Goal: Task Accomplishment & Management: Use online tool/utility

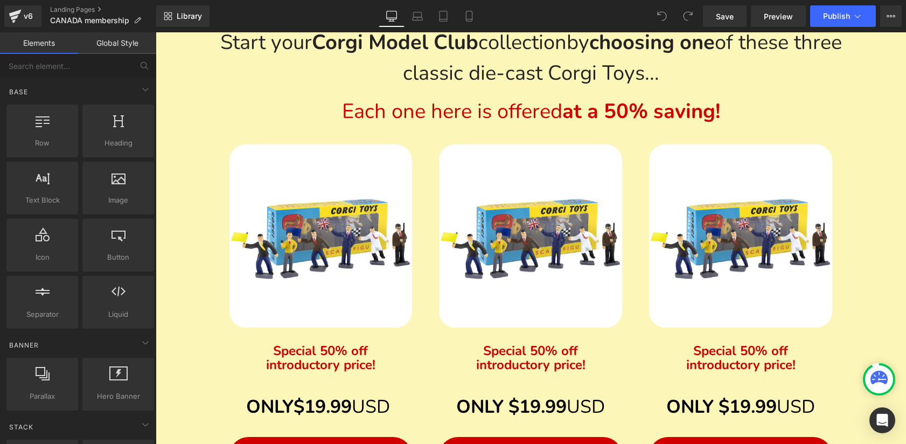
scroll to position [525, 0]
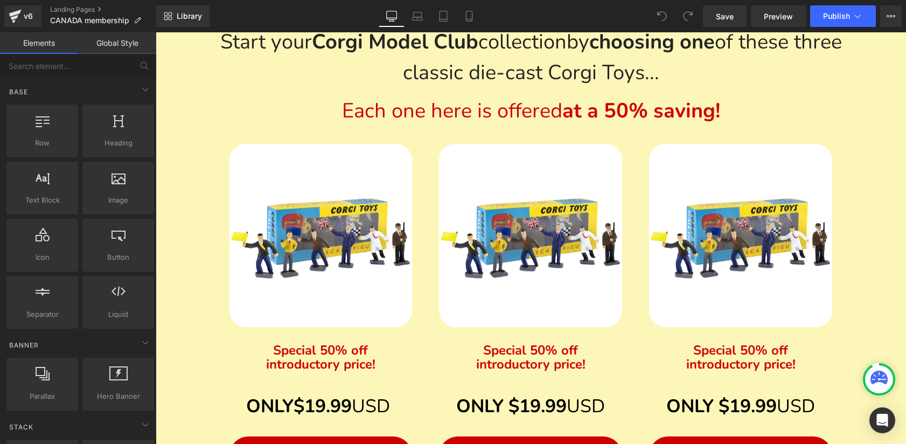
click at [328, 269] on img at bounding box center [320, 235] width 183 height 183
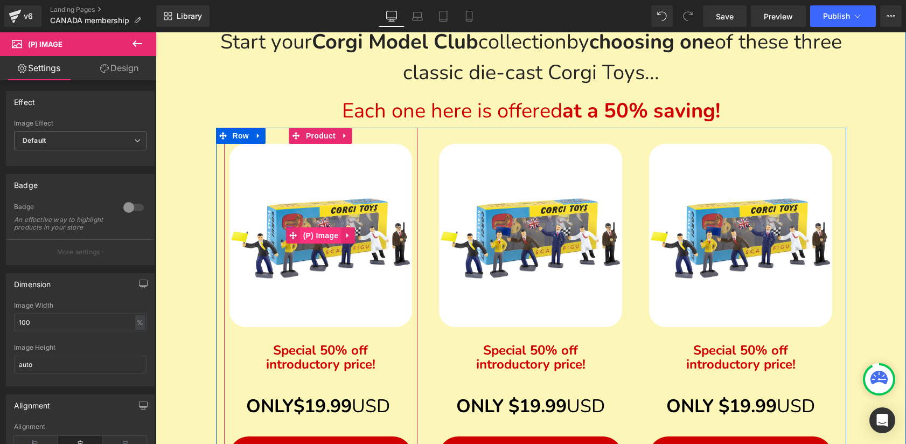
click at [327, 230] on span "(P) Image" at bounding box center [320, 235] width 41 height 16
click at [350, 235] on icon at bounding box center [348, 235] width 8 height 8
click at [319, 262] on img at bounding box center [320, 235] width 183 height 183
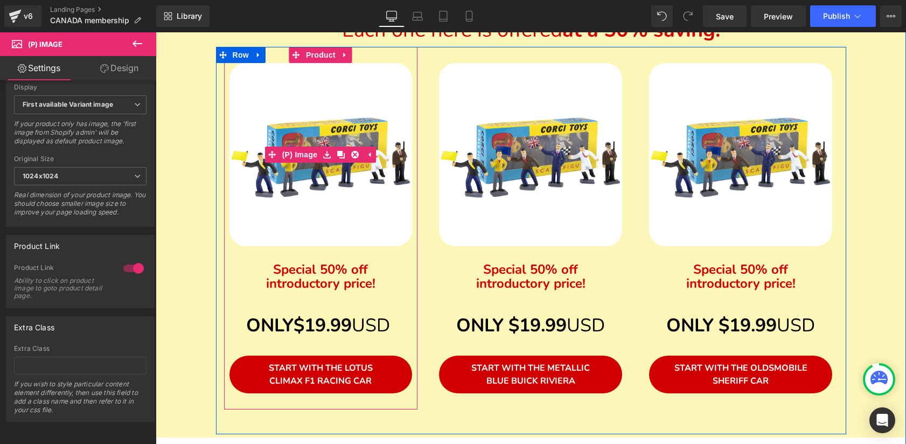
scroll to position [732, 0]
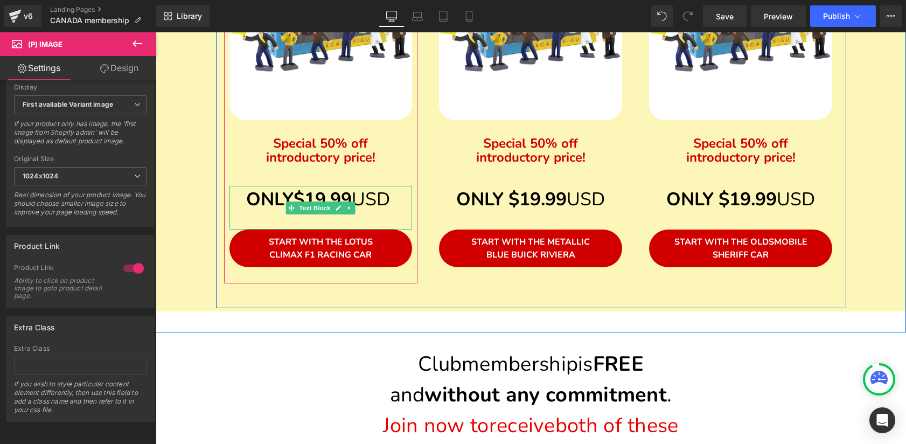
click at [328, 198] on strong "$19.99" at bounding box center [322, 199] width 58 height 25
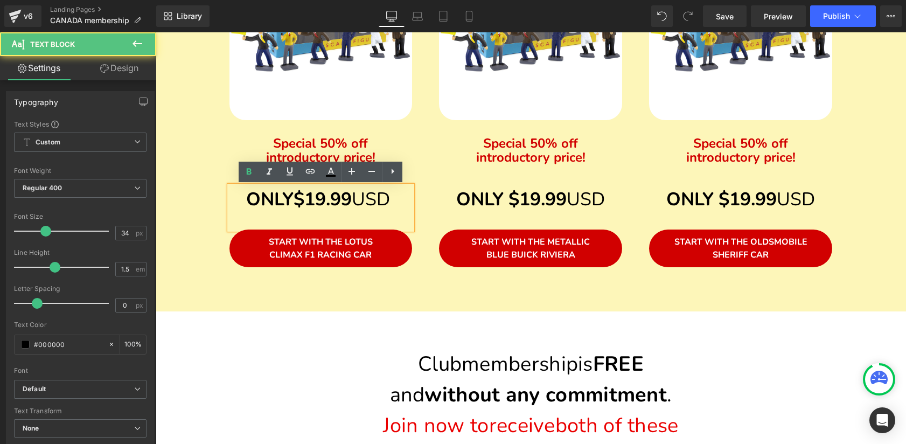
click at [325, 203] on strong "$19.99" at bounding box center [322, 199] width 58 height 25
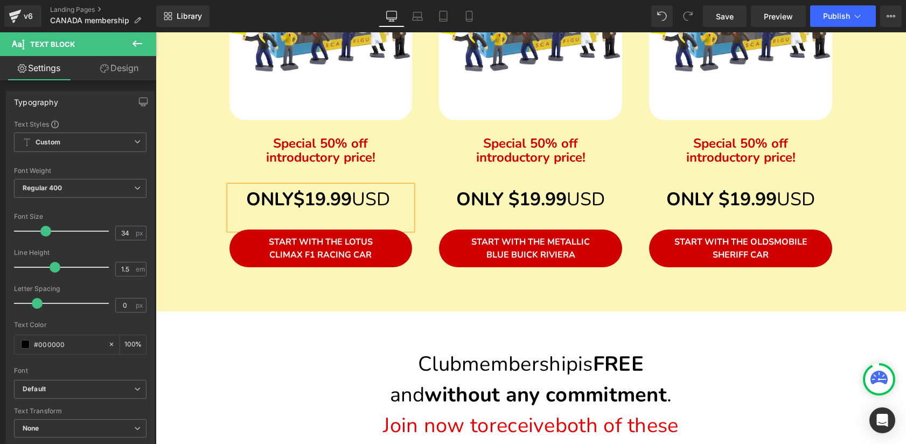
click at [390, 202] on span "USD" at bounding box center [371, 199] width 38 height 25
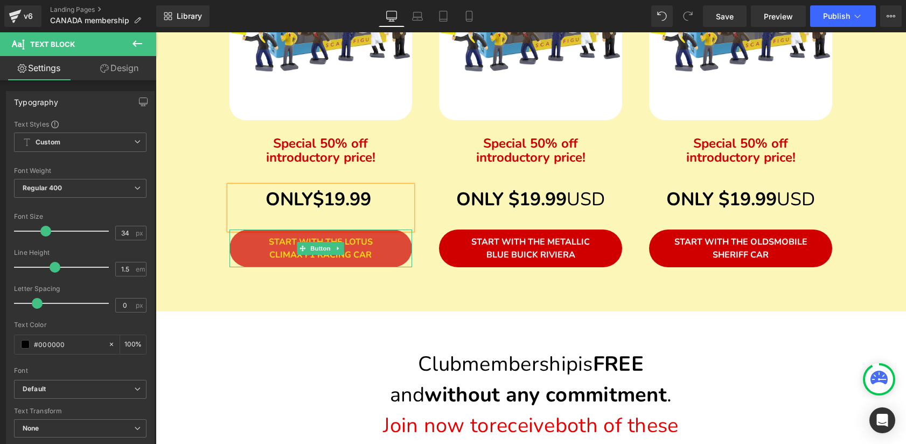
click at [361, 252] on span "START WITH THE LOTUS CLIMAX F1 RACING CAR" at bounding box center [321, 248] width 104 height 25
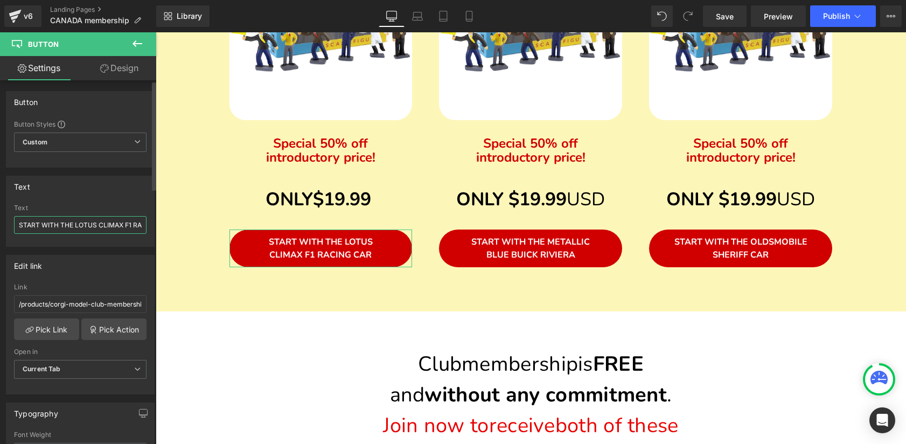
click at [131, 226] on input "START WITH THE LOTUS CLIMAX F1 RACING CAR" at bounding box center [80, 225] width 132 height 18
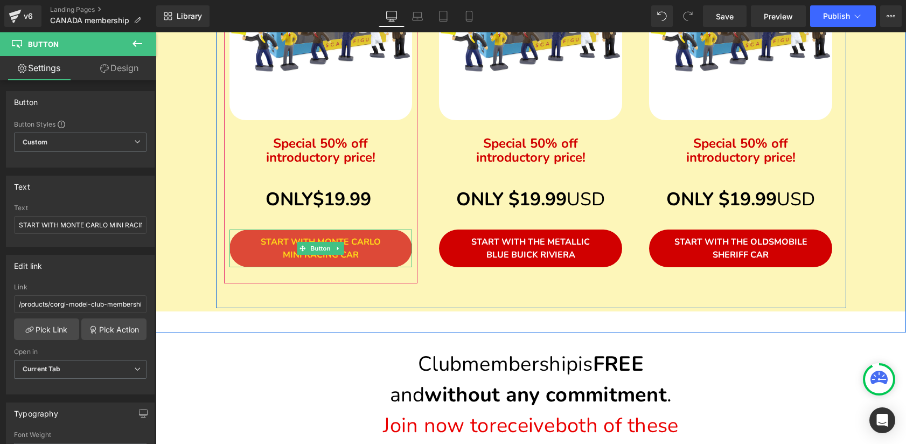
click at [356, 248] on link "START WITH MONTE CARLO MINI RACING CAR" at bounding box center [320, 248] width 183 height 38
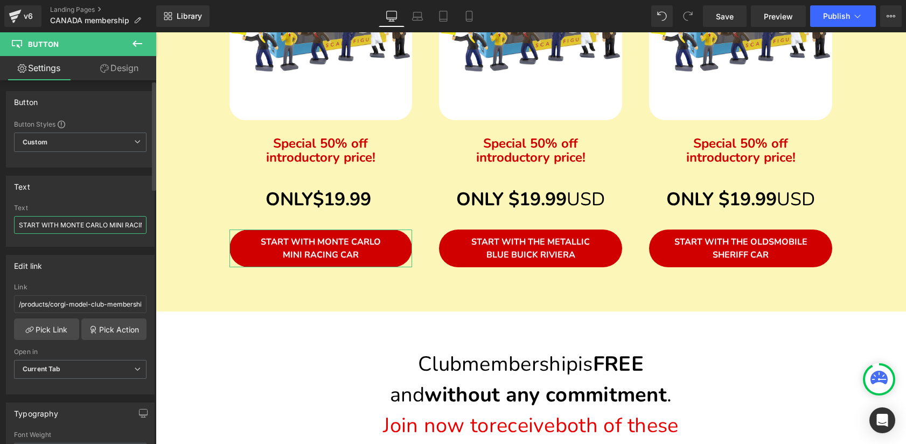
scroll to position [0, 27]
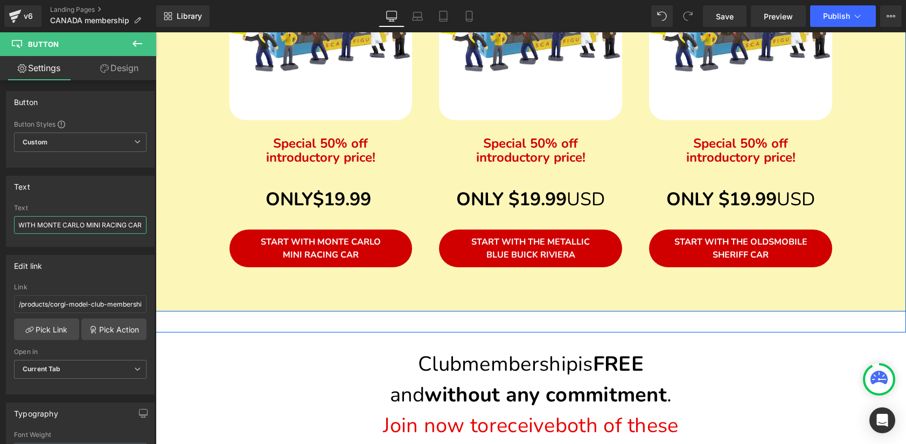
drag, startPoint x: 282, startPoint y: 258, endPoint x: 167, endPoint y: 227, distance: 119.5
type input "START WITH MONTE [PERSON_NAME]'"
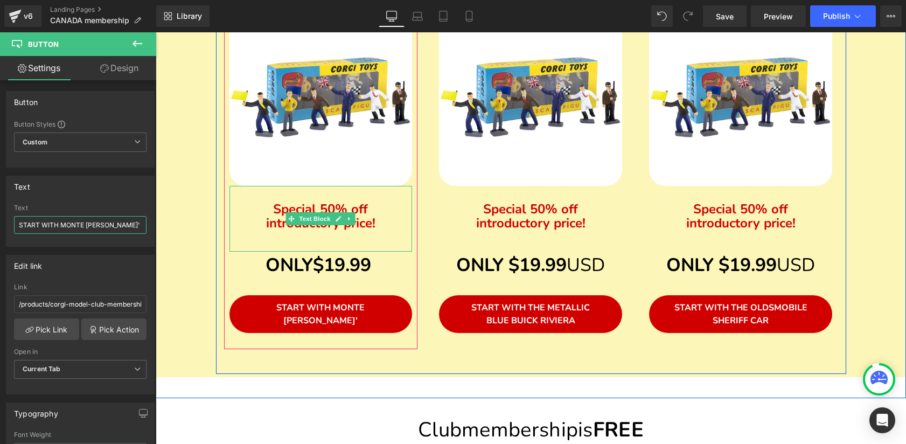
scroll to position [663, 0]
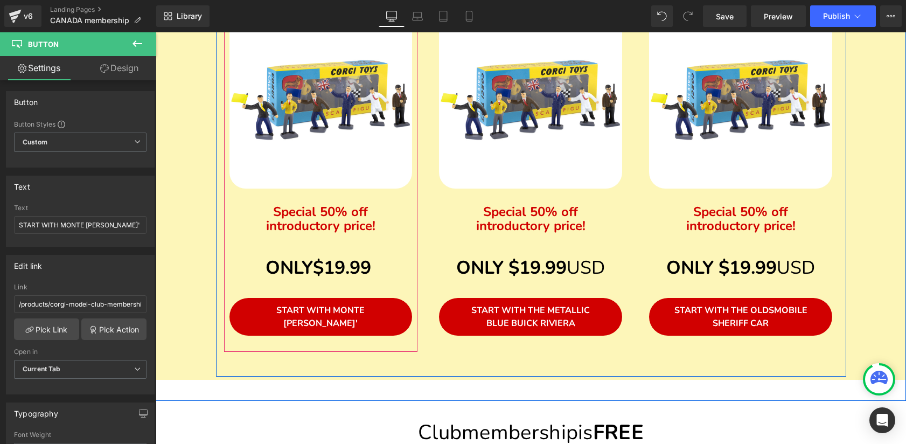
click at [392, 157] on img at bounding box center [320, 96] width 183 height 183
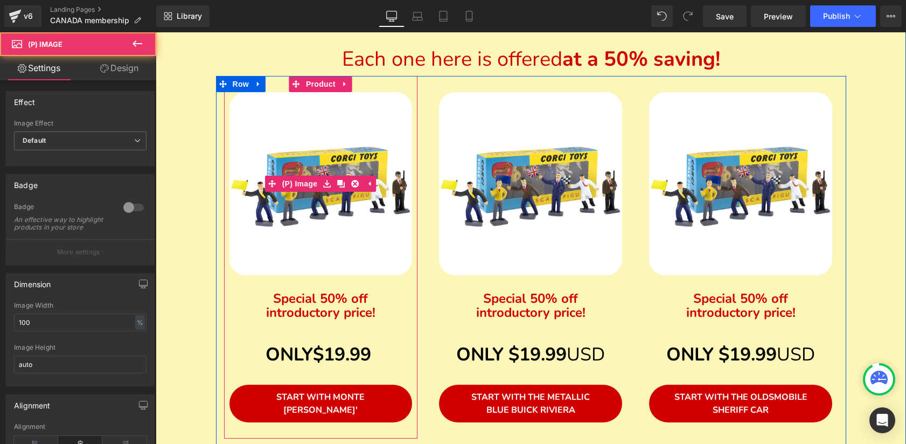
scroll to position [553, 0]
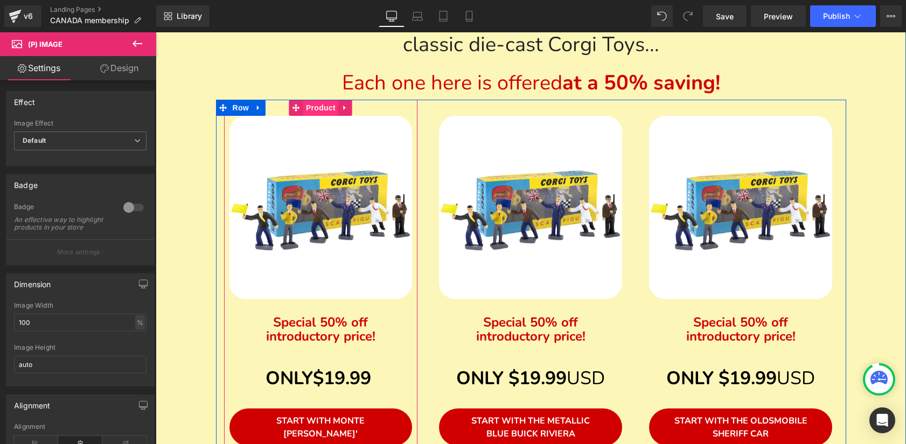
click at [328, 108] on span "Product" at bounding box center [320, 108] width 35 height 16
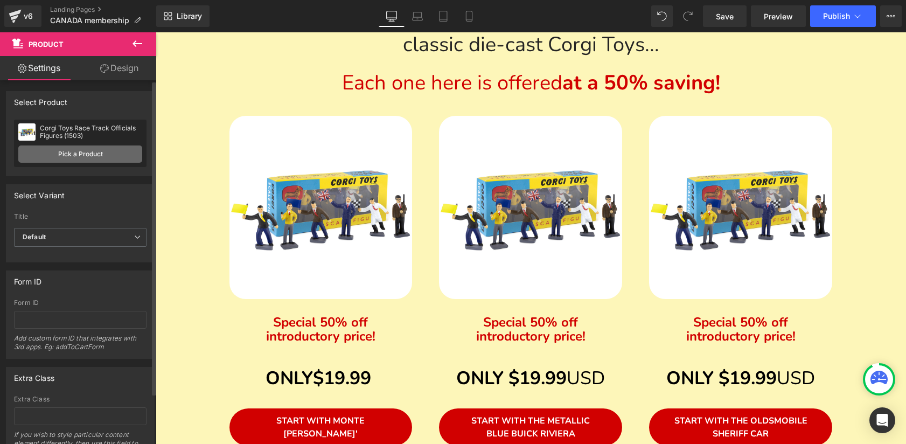
click at [82, 153] on link "Pick a Product" at bounding box center [80, 153] width 124 height 17
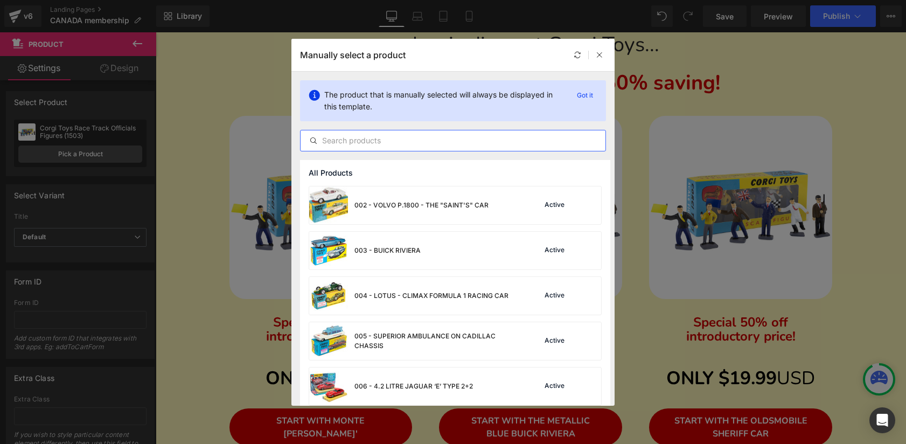
click at [419, 142] on input "text" at bounding box center [452, 140] width 305 height 13
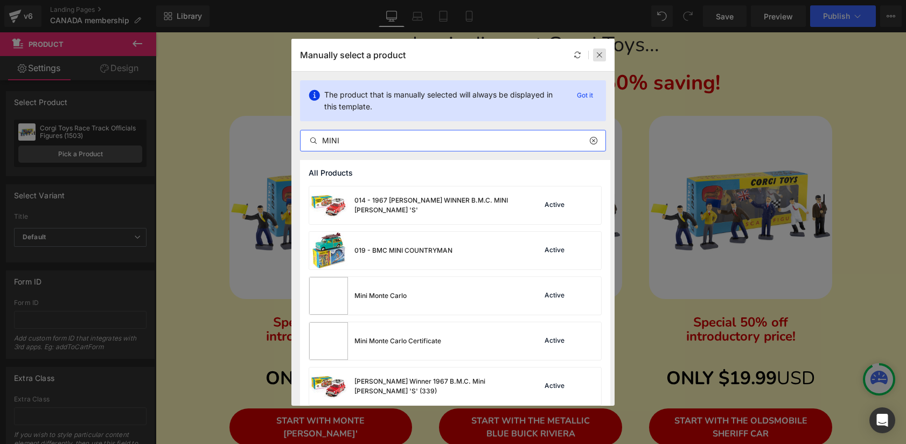
type input "MINI"
click at [598, 52] on icon at bounding box center [599, 55] width 8 height 8
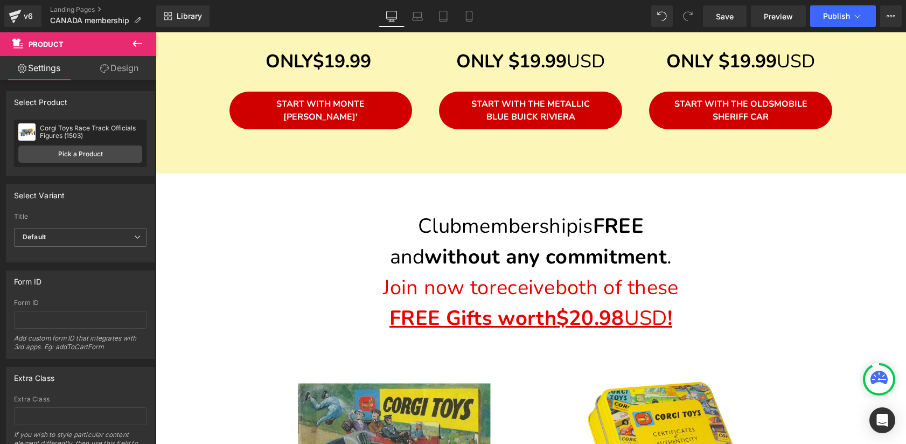
scroll to position [867, 0]
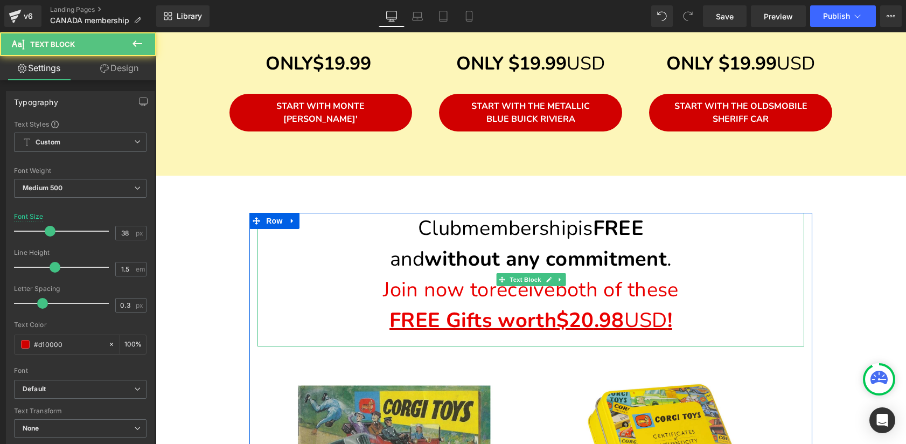
click at [592, 324] on span "$20" at bounding box center [575, 319] width 38 height 27
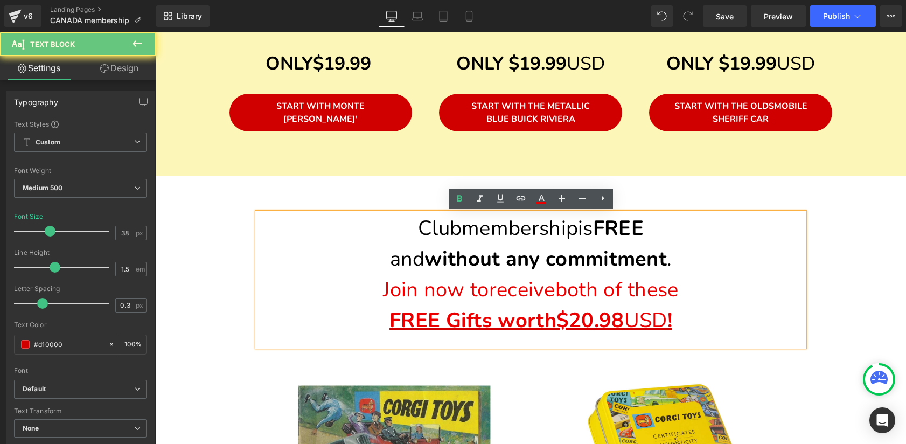
click at [592, 324] on span "$20" at bounding box center [575, 319] width 38 height 27
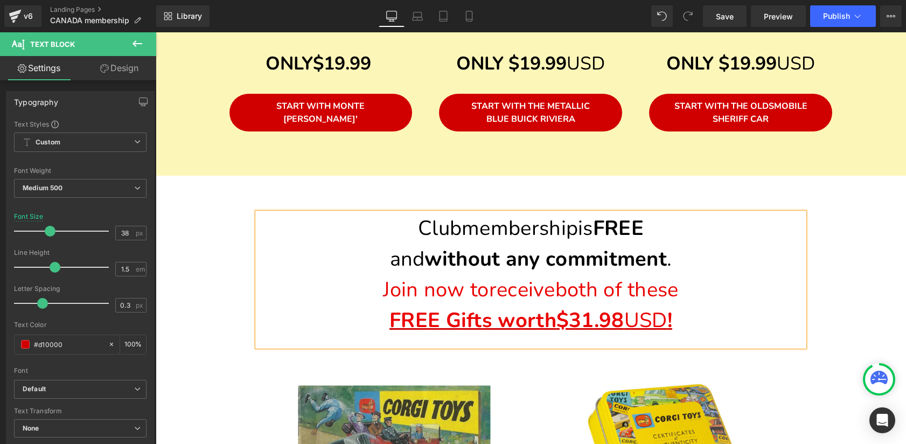
click at [669, 321] on font ".98 USD !" at bounding box center [633, 319] width 78 height 27
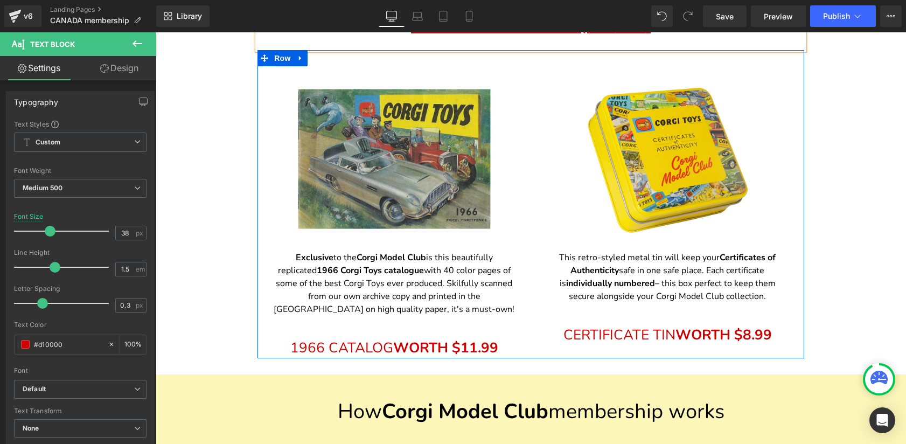
scroll to position [1189, 0]
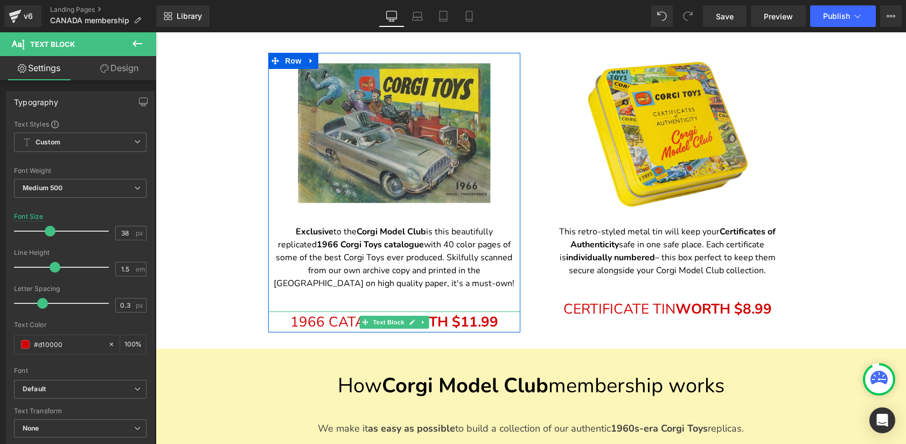
click at [472, 321] on span "WORTH $11.99" at bounding box center [445, 321] width 105 height 19
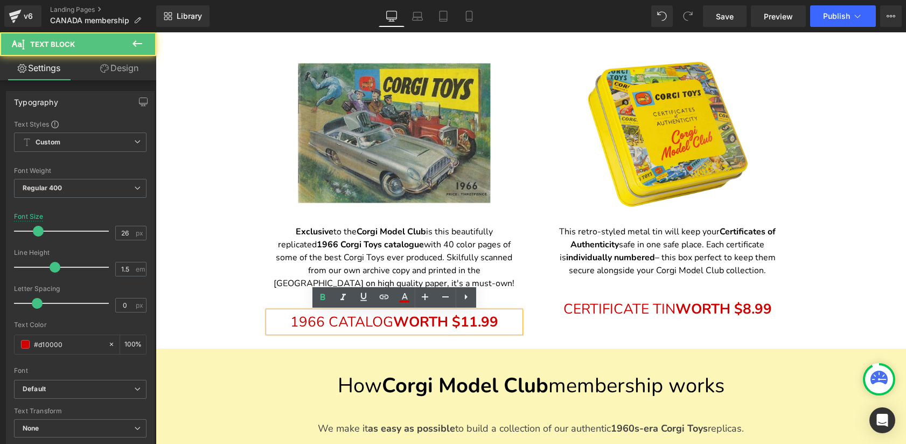
click at [474, 322] on span "WORTH $11.99" at bounding box center [445, 321] width 105 height 19
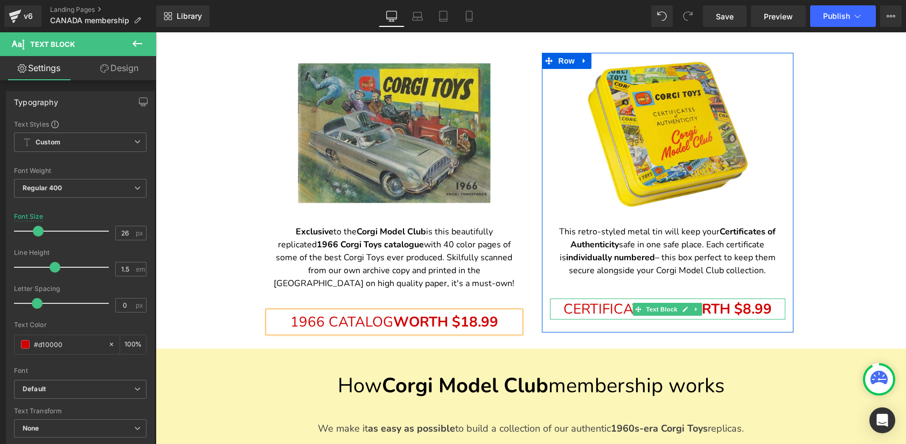
click at [751, 313] on span "WORTH $8.99" at bounding box center [723, 308] width 96 height 19
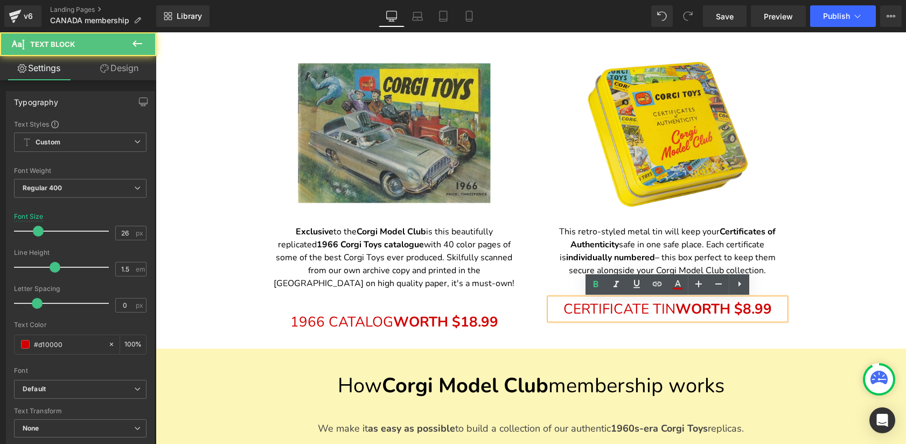
click at [751, 313] on span "WORTH $8.99" at bounding box center [723, 308] width 96 height 19
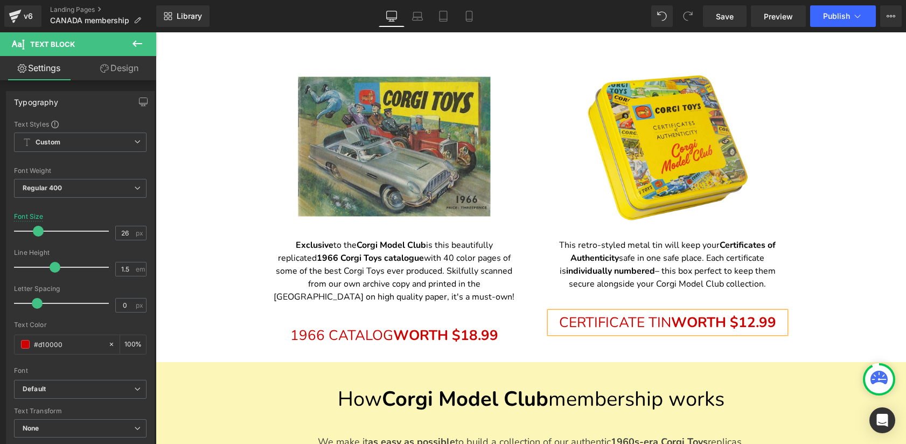
scroll to position [1177, 0]
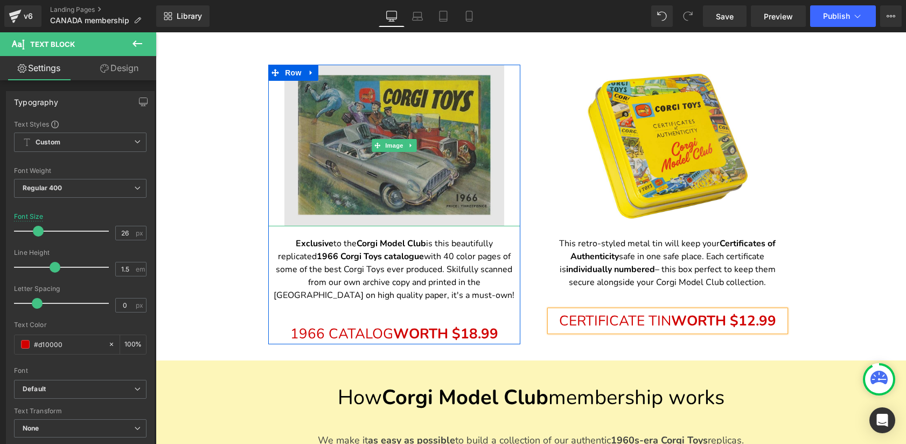
click at [421, 192] on img at bounding box center [394, 146] width 220 height 162
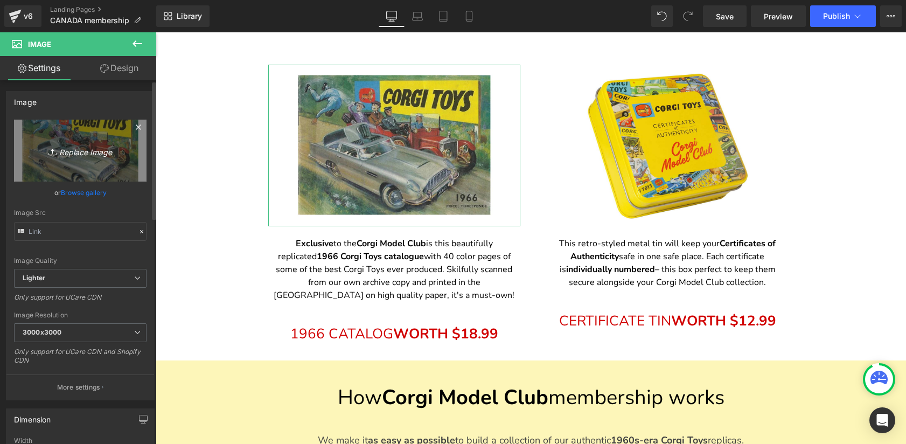
click at [87, 150] on icon "Replace Image" at bounding box center [80, 150] width 86 height 13
type input "C:\fakepath\1966-catalogue-render-1000px.jpg"
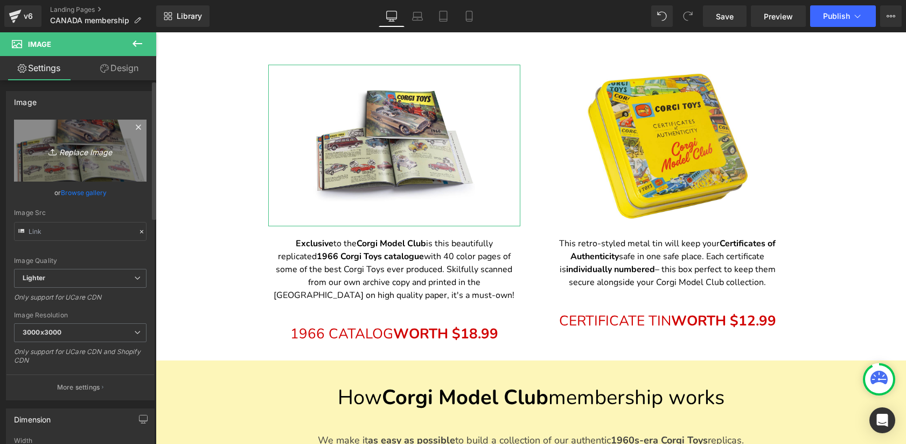
click at [74, 159] on link "Replace Image" at bounding box center [80, 151] width 132 height 62
type input "C:\fakepath\1966-cataloge-3d.jpg"
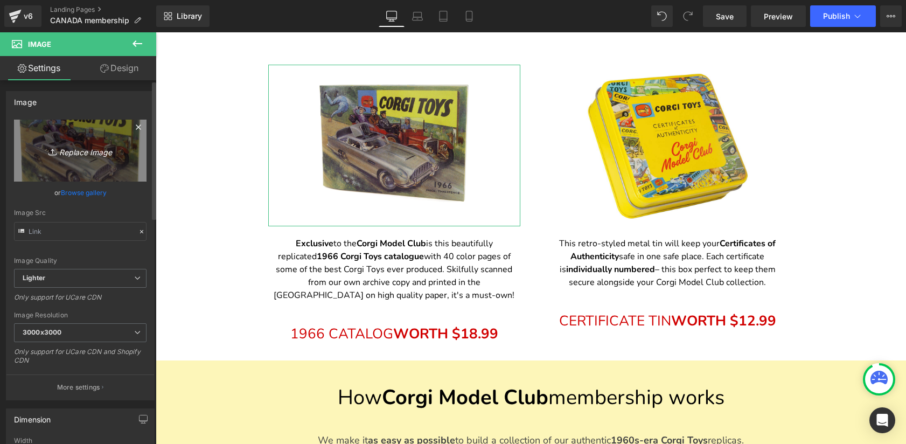
click at [92, 147] on icon "Replace Image" at bounding box center [80, 150] width 86 height 13
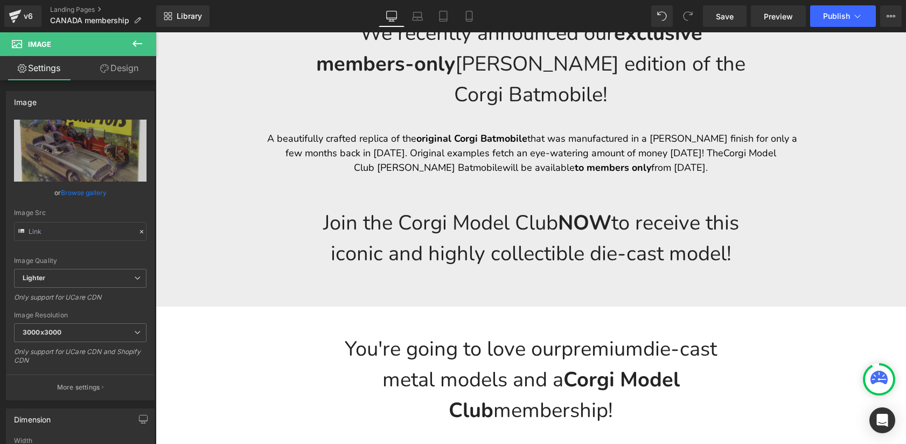
scroll to position [2473, 0]
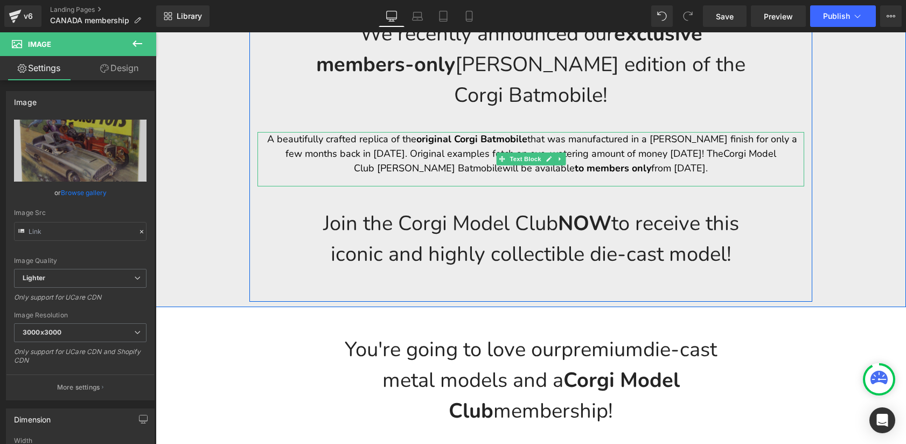
click at [681, 162] on span "will be available to members only from [DATE]." at bounding box center [604, 168] width 205 height 13
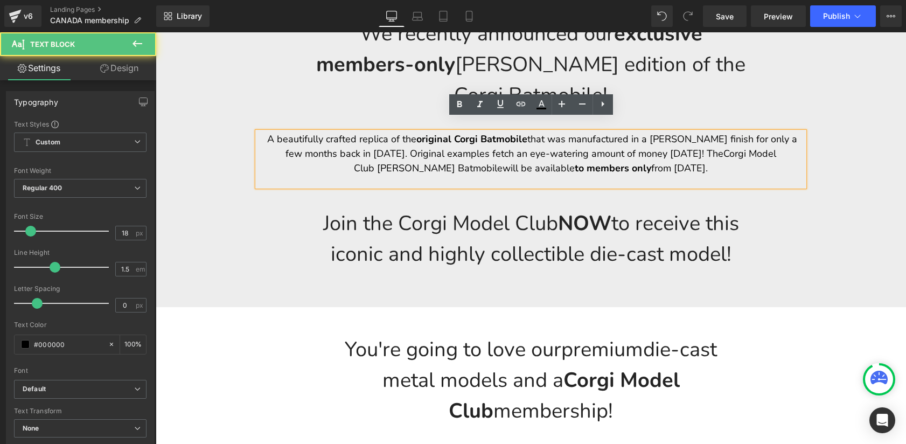
click at [681, 162] on span "will be available to members only from [DATE]." at bounding box center [604, 168] width 205 height 13
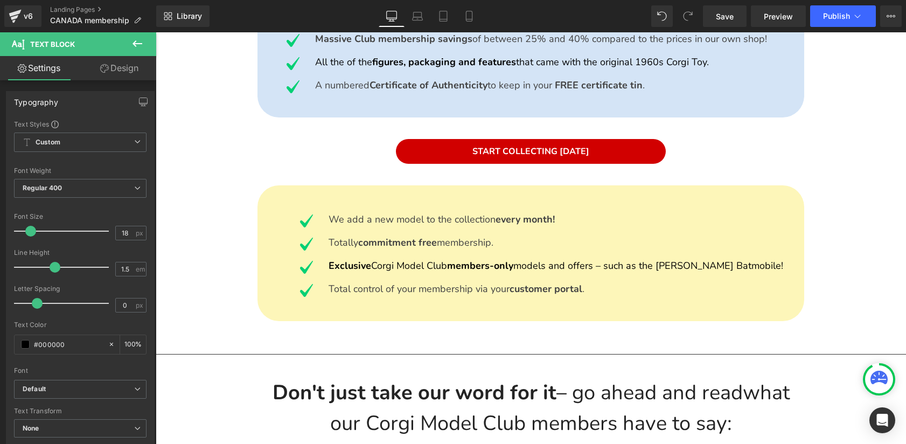
scroll to position [2945, 0]
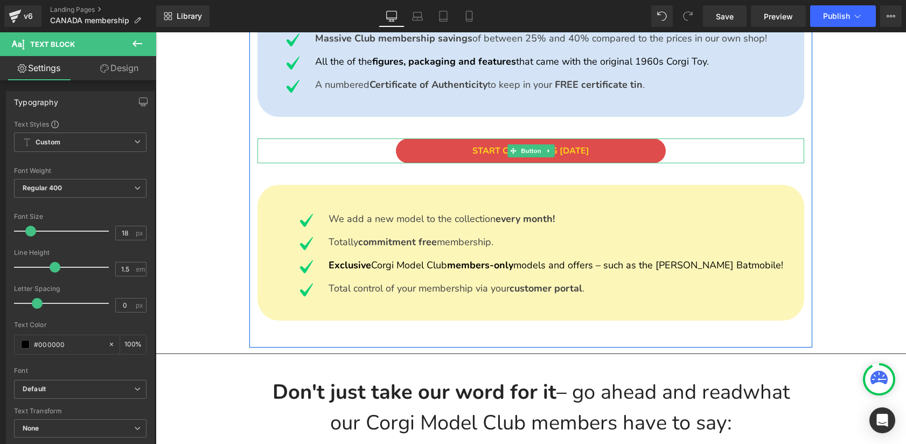
click at [468, 138] on link "START COLLECTING [DATE]" at bounding box center [531, 150] width 270 height 25
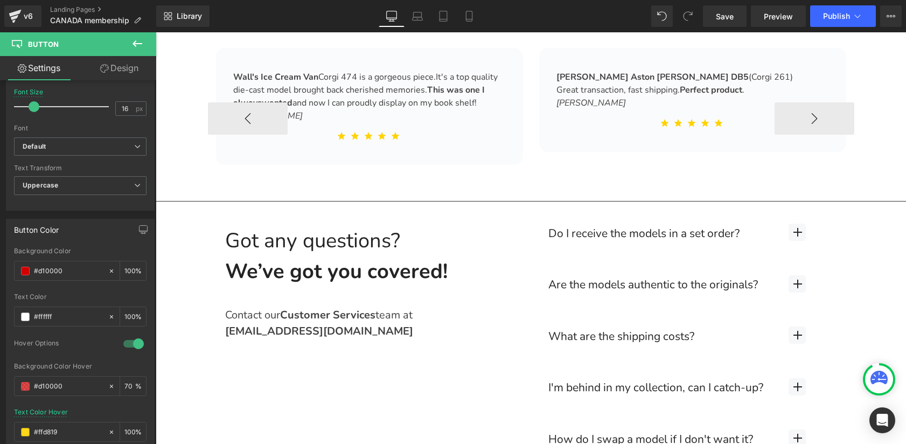
scroll to position [3409, 0]
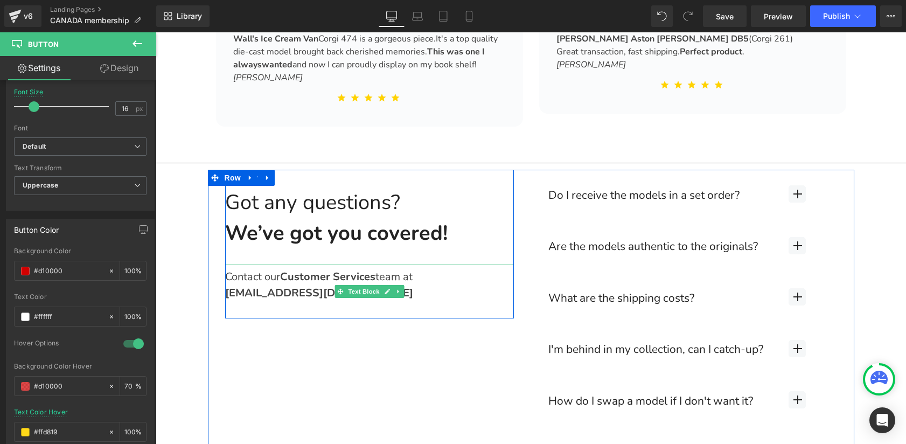
click at [297, 285] on strong "[EMAIL_ADDRESS][DOMAIN_NAME]" at bounding box center [319, 292] width 188 height 15
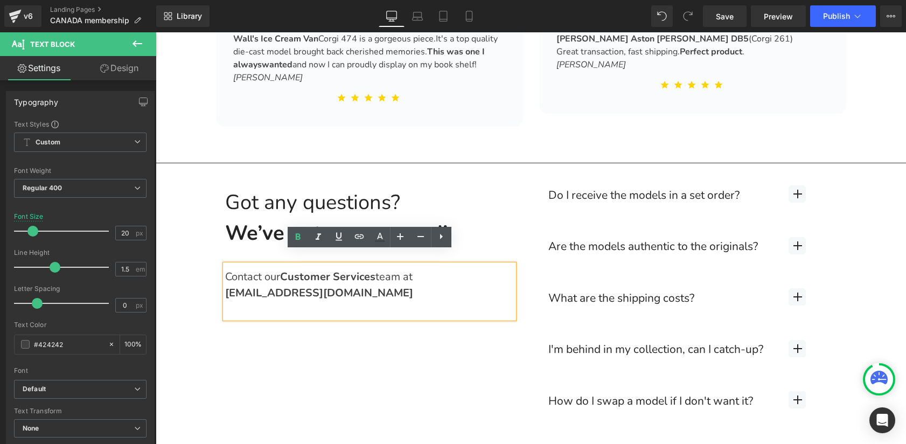
click at [270, 285] on strong "[EMAIL_ADDRESS][DOMAIN_NAME]" at bounding box center [319, 292] width 188 height 15
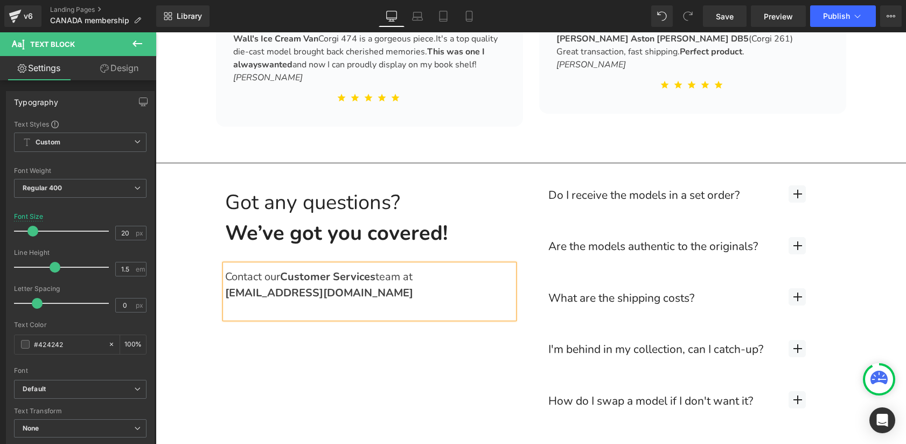
click at [377, 285] on strong "[EMAIL_ADDRESS][DOMAIN_NAME]" at bounding box center [319, 292] width 188 height 15
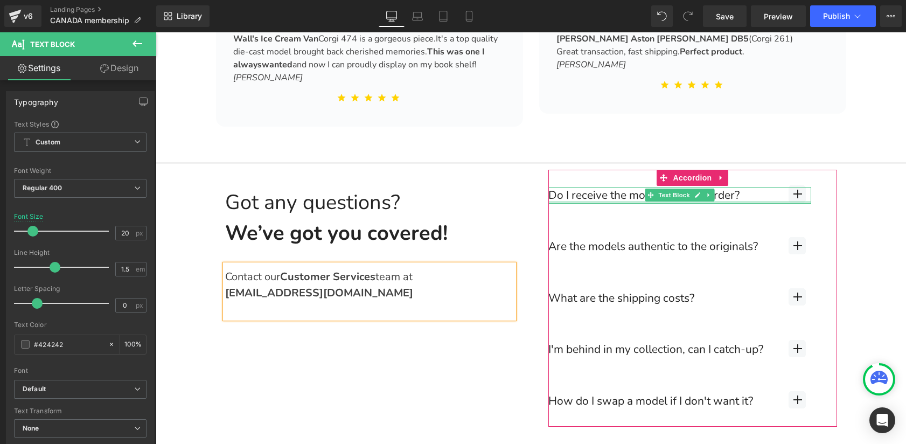
click at [687, 201] on div at bounding box center [679, 202] width 263 height 3
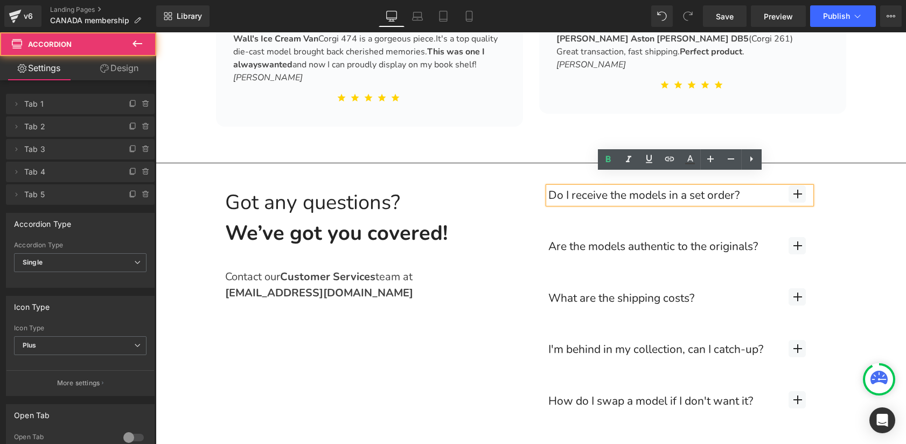
click at [755, 200] on div "Do I receive the models in a set order? Text Block" at bounding box center [692, 196] width 289 height 52
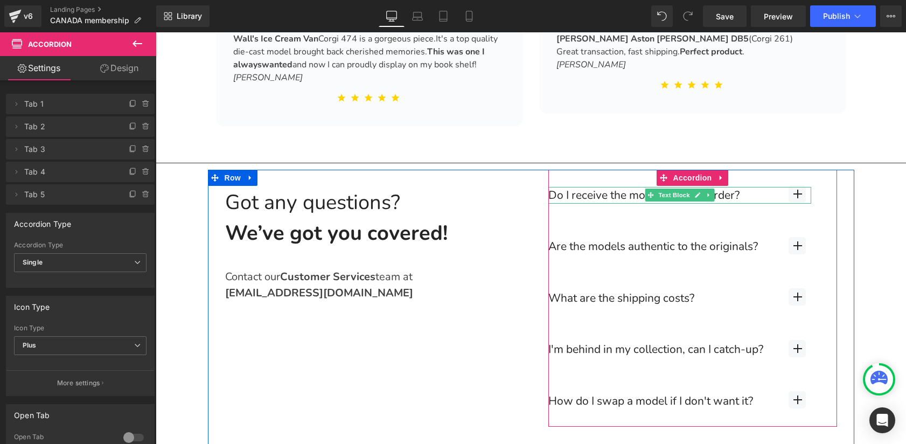
click at [765, 187] on p "Do I receive the models in a set order?" at bounding box center [679, 195] width 263 height 17
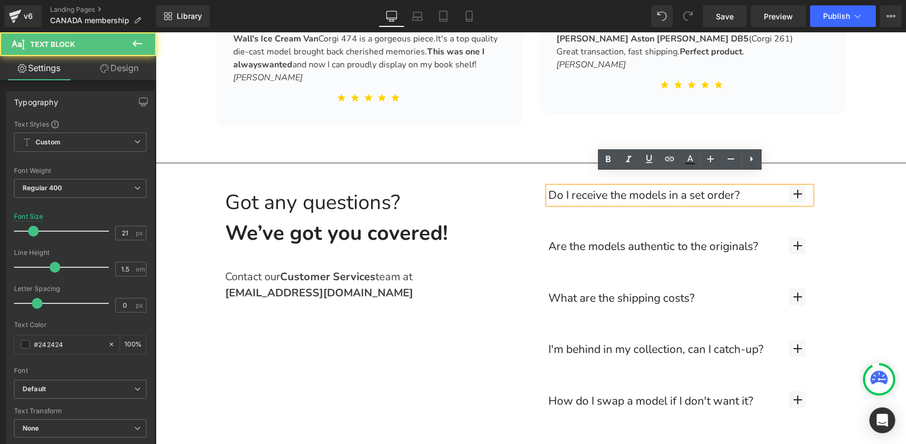
click at [820, 187] on button "button" at bounding box center [797, 196] width 80 height 52
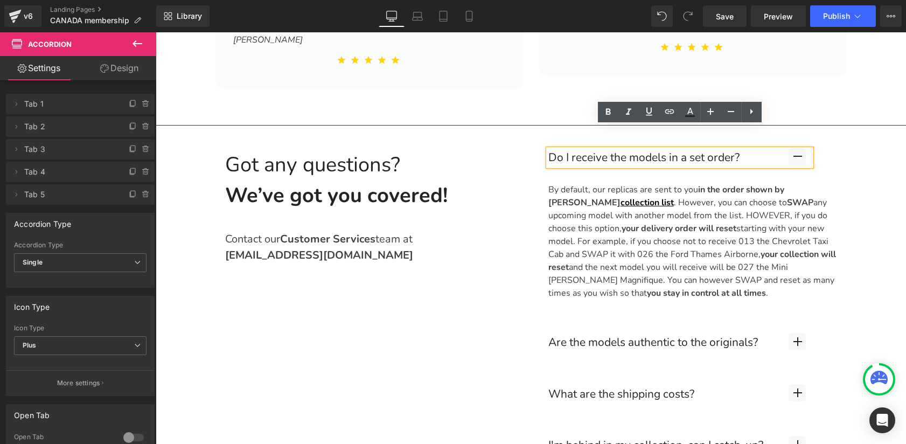
scroll to position [3457, 0]
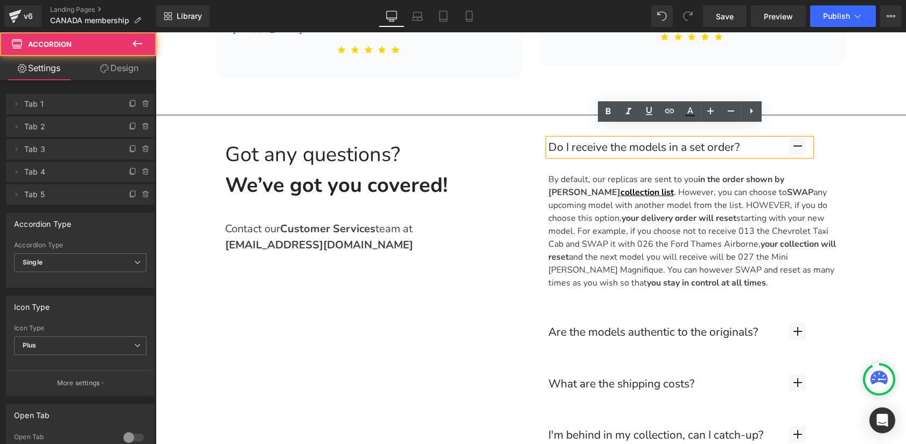
click at [822, 319] on button "button" at bounding box center [797, 332] width 80 height 52
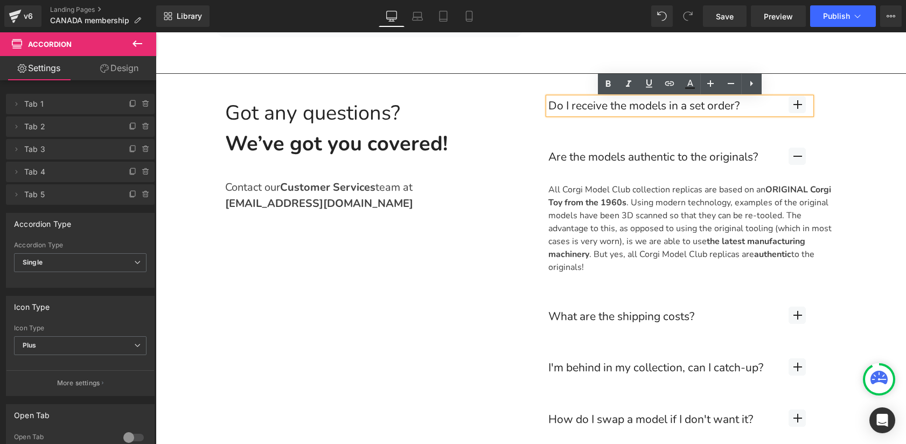
scroll to position [3507, 0]
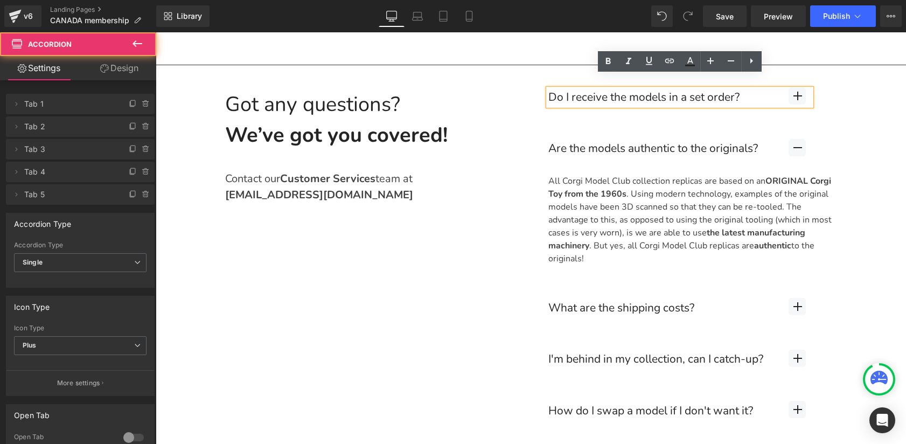
click at [828, 296] on button "button" at bounding box center [797, 308] width 80 height 52
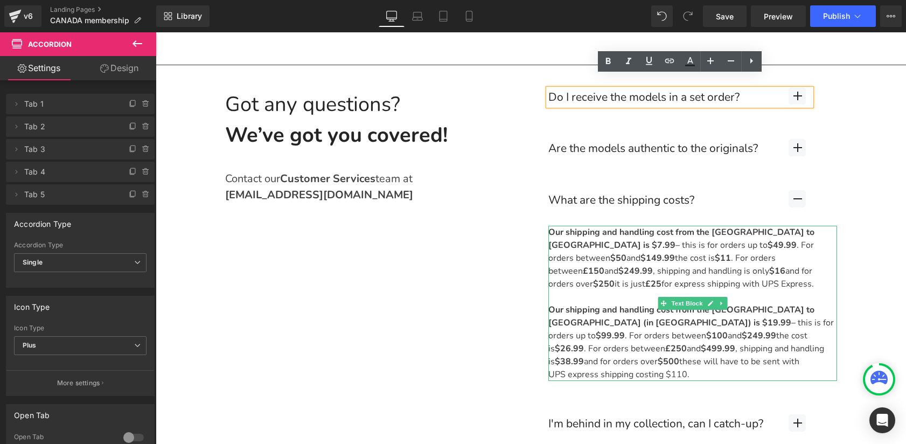
click at [754, 226] on strong "Our shipping and handling cost from the [GEOGRAPHIC_DATA] to [GEOGRAPHIC_DATA] …" at bounding box center [681, 238] width 266 height 25
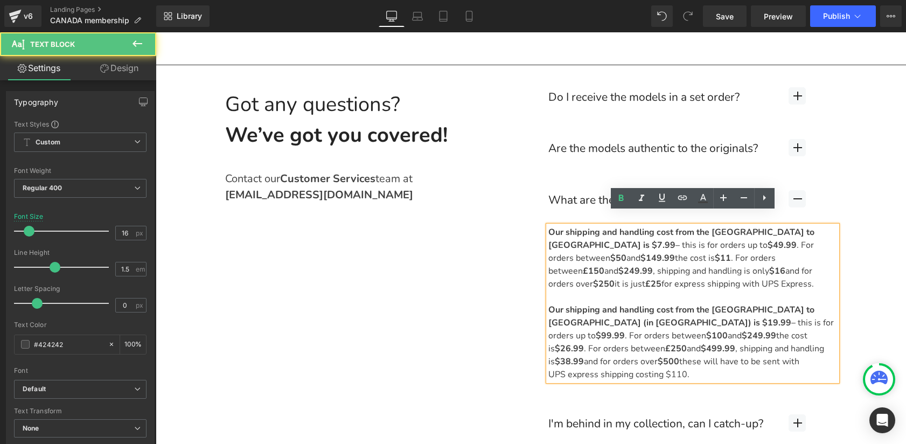
click at [754, 226] on strong "Our shipping and handling cost from the [GEOGRAPHIC_DATA] to [GEOGRAPHIC_DATA] …" at bounding box center [681, 238] width 266 height 25
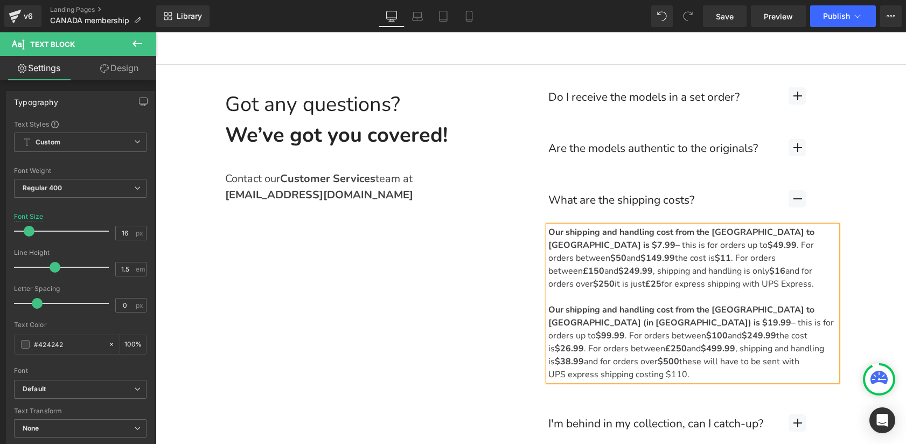
click at [795, 226] on strong "Our shipping and handling cost from the [GEOGRAPHIC_DATA] to [GEOGRAPHIC_DATA] …" at bounding box center [681, 238] width 266 height 25
click at [705, 248] on div "Our shipping and handling cost from the [GEOGRAPHIC_DATA] to [GEOGRAPHIC_DATA] …" at bounding box center [692, 303] width 289 height 155
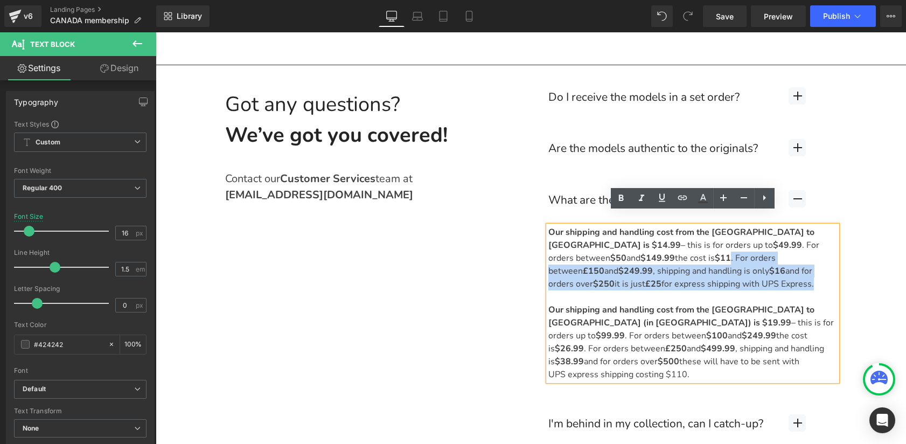
drag, startPoint x: 632, startPoint y: 272, endPoint x: 588, endPoint y: 251, distance: 47.7
click at [588, 251] on div "Our shipping and handling cost from the [GEOGRAPHIC_DATA] to [GEOGRAPHIC_DATA] …" at bounding box center [692, 303] width 289 height 155
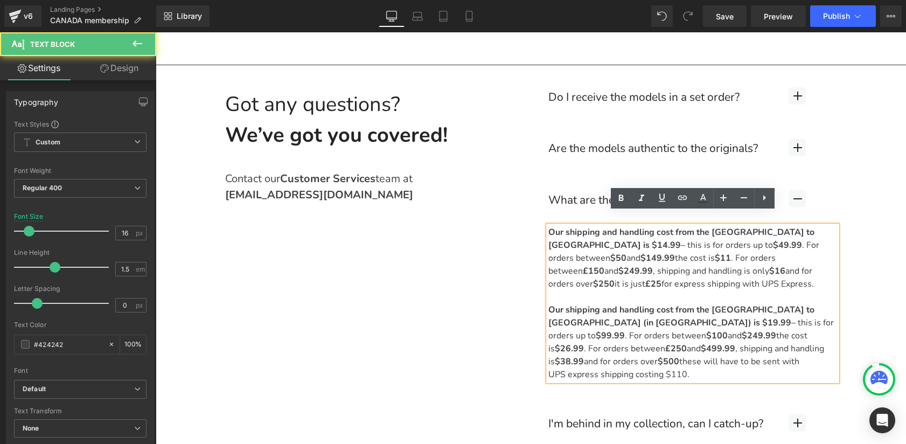
click at [826, 226] on div "Our shipping and handling cost from the [GEOGRAPHIC_DATA] to [GEOGRAPHIC_DATA] …" at bounding box center [692, 303] width 289 height 155
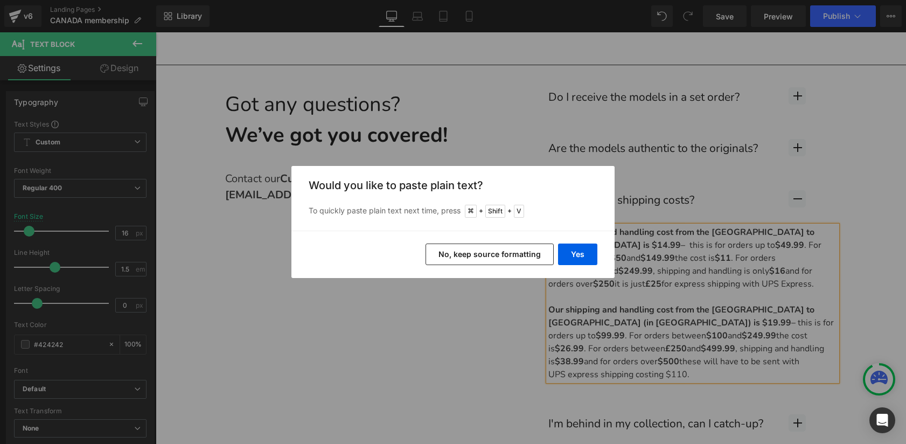
click at [501, 256] on button "No, keep source formatting" at bounding box center [489, 254] width 128 height 22
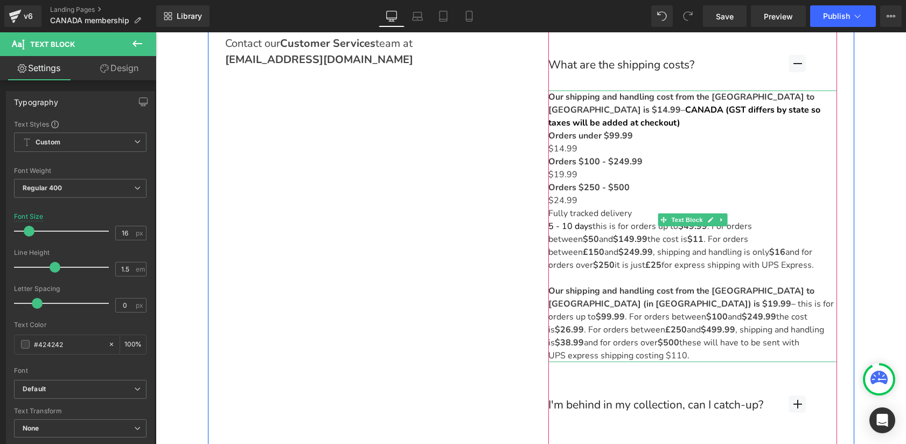
scroll to position [3653, 0]
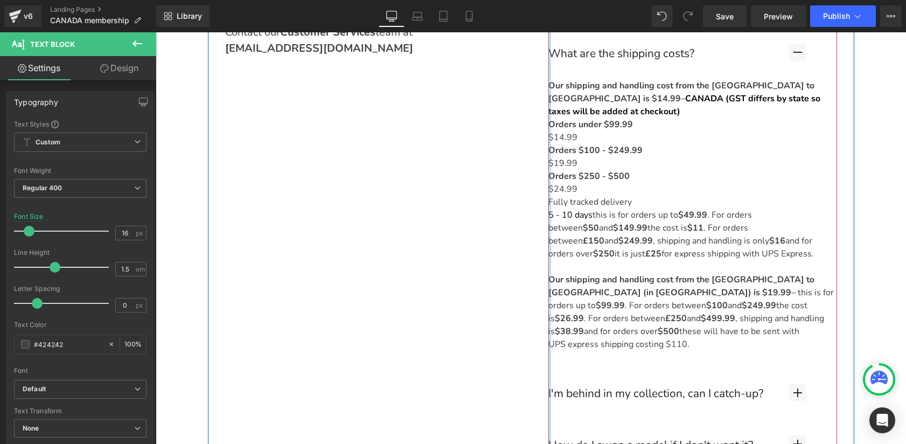
drag, startPoint x: 614, startPoint y: 319, endPoint x: 548, endPoint y: 251, distance: 94.8
click at [548, 251] on div "Do I receive the models in a set order? Text Block By default, our replicas are…" at bounding box center [692, 198] width 289 height 546
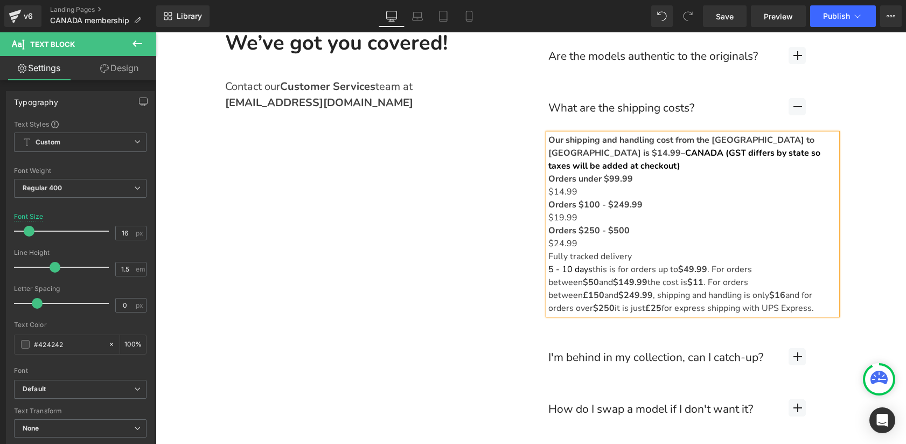
scroll to position [3598, 0]
click at [551, 148] on span "CANADA (GST differs by state so taxes will be added at checkout)" at bounding box center [684, 160] width 272 height 25
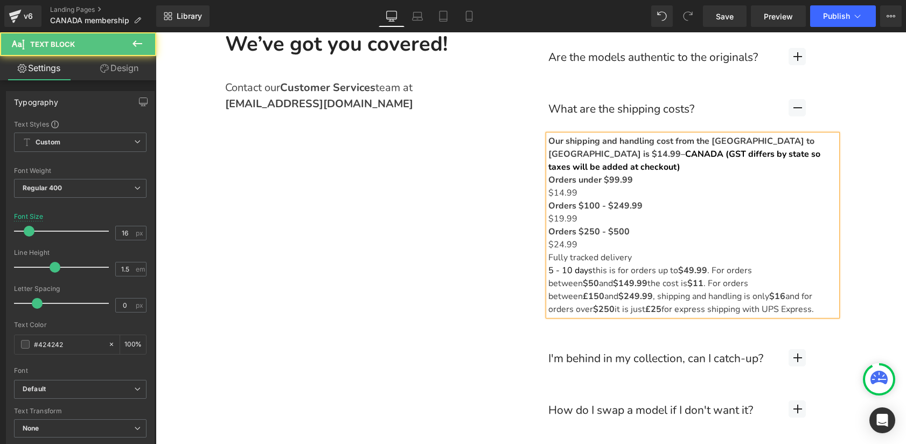
drag, startPoint x: 824, startPoint y: 131, endPoint x: 787, endPoint y: 129, distance: 37.7
click at [787, 135] on div "Our shipping and handling cost from the [GEOGRAPHIC_DATA] to [GEOGRAPHIC_DATA] …" at bounding box center [692, 225] width 289 height 181
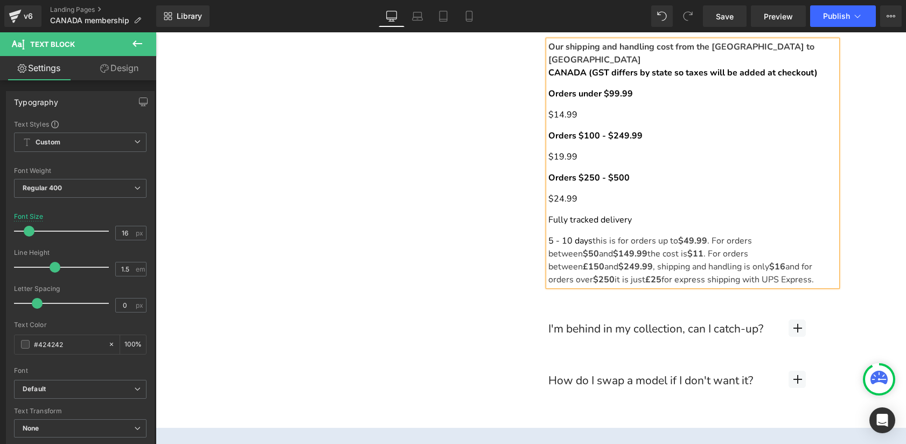
scroll to position [3693, 0]
click at [597, 218] on div "CANADA (GST differs by state so taxes will be added at checkout) Orders under $…" at bounding box center [692, 176] width 289 height 220
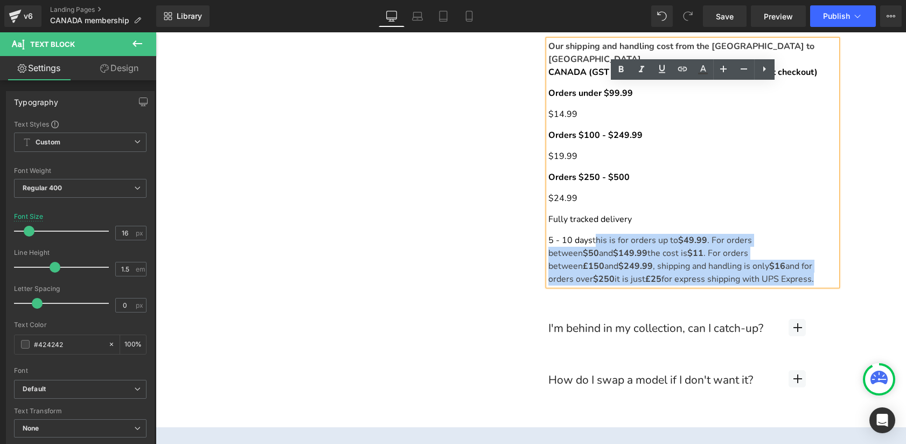
drag, startPoint x: 593, startPoint y: 215, endPoint x: 656, endPoint y: 252, distance: 72.7
click at [656, 252] on div "CANADA (GST differs by state so taxes will be added at checkout) Orders under $…" at bounding box center [692, 176] width 289 height 220
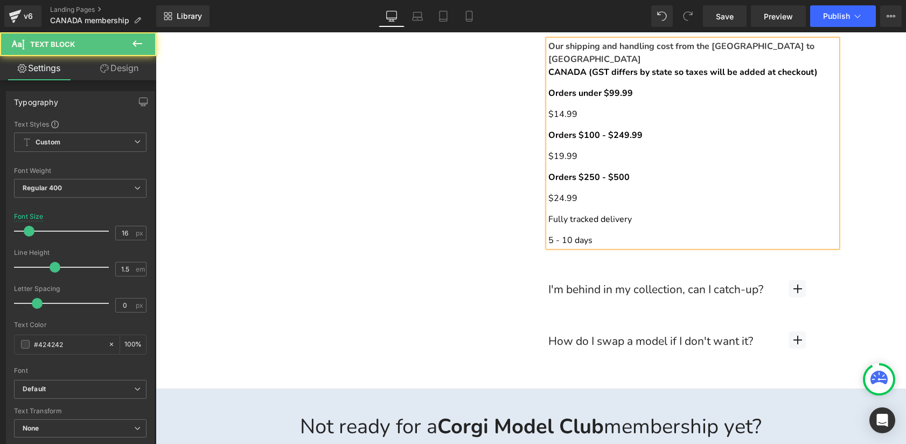
click at [550, 234] on span "5 - 10 days" at bounding box center [570, 240] width 44 height 12
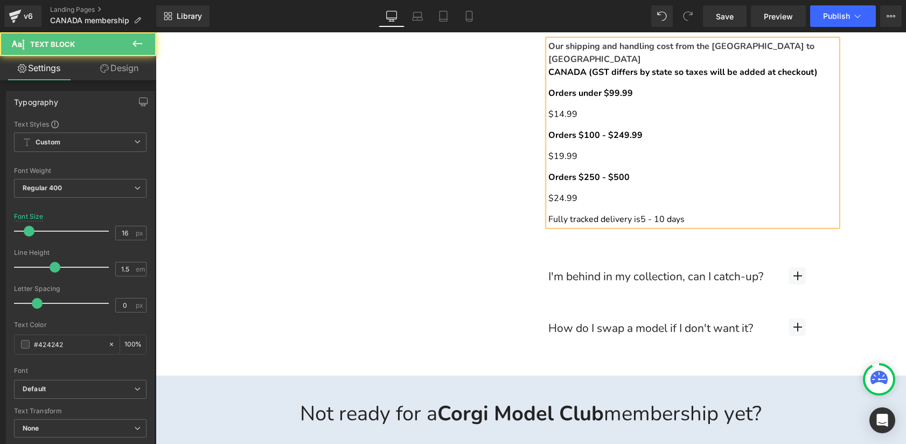
click at [647, 213] on span "5 - 10 days" at bounding box center [662, 219] width 44 height 12
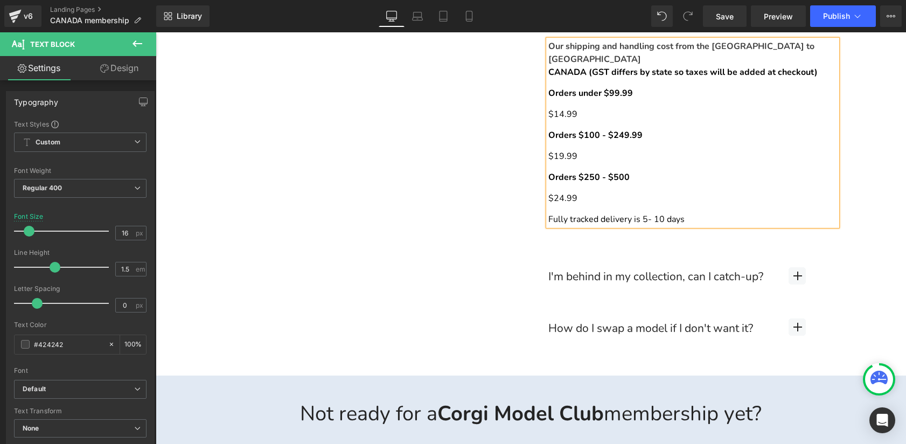
click at [641, 213] on p "Fully tracked delivery is 5 - 10 days" at bounding box center [692, 219] width 289 height 13
click at [756, 213] on p "Fully tracked delivery is expected to be 5 - 10 days" at bounding box center [692, 219] width 289 height 13
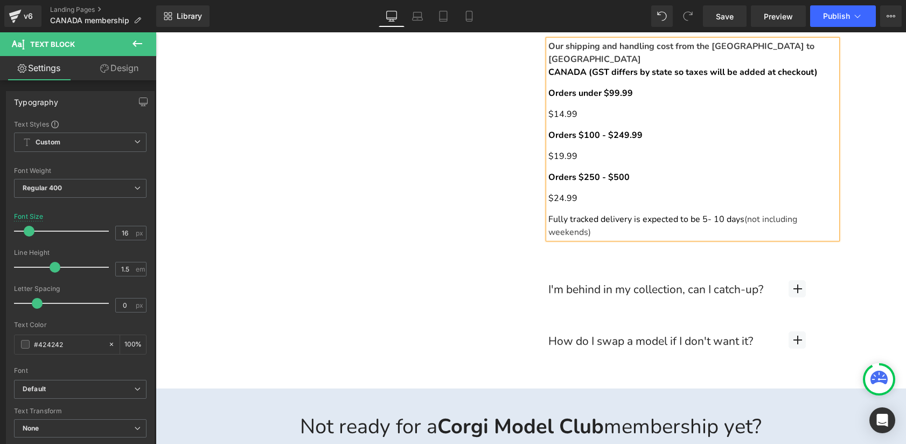
click at [818, 264] on button "button" at bounding box center [797, 290] width 80 height 52
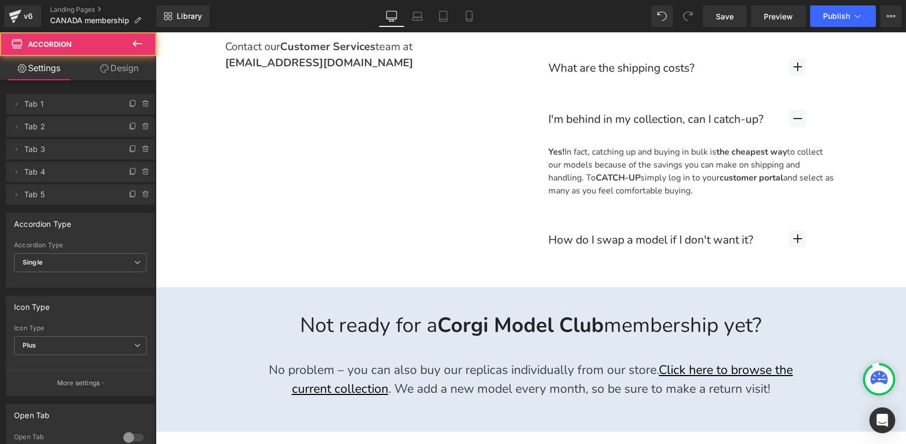
click at [822, 227] on button "button" at bounding box center [797, 240] width 80 height 52
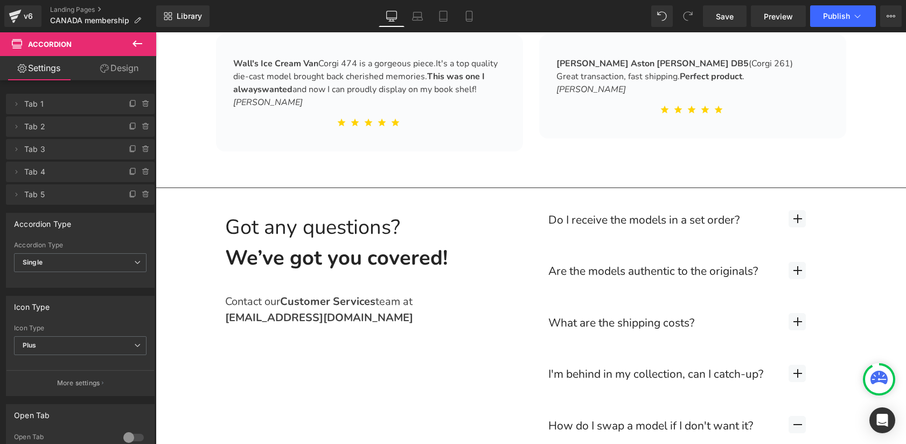
scroll to position [3352, 0]
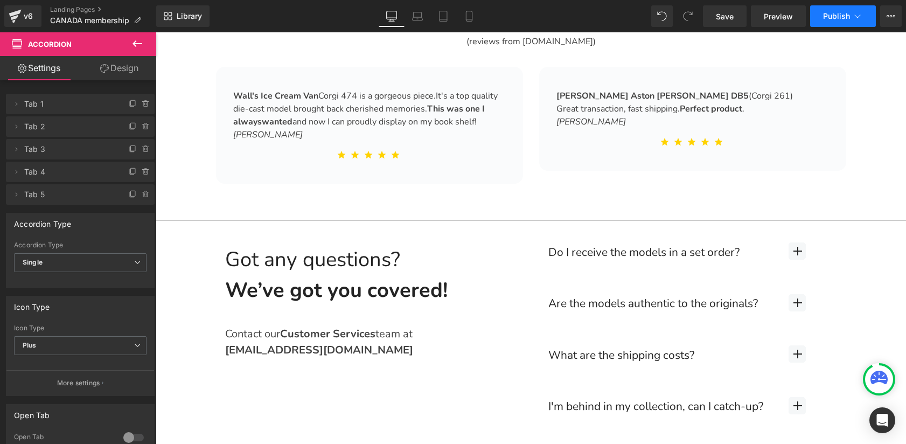
click at [824, 15] on span "Publish" at bounding box center [836, 16] width 27 height 9
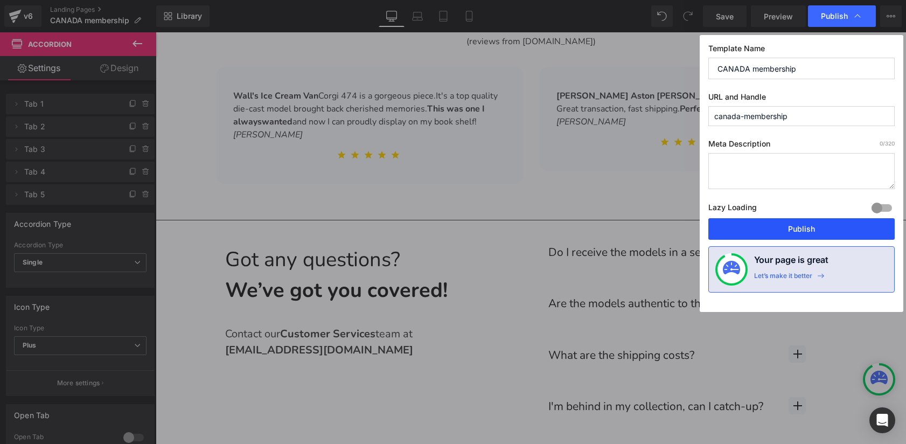
click at [797, 230] on button "Publish" at bounding box center [801, 229] width 186 height 22
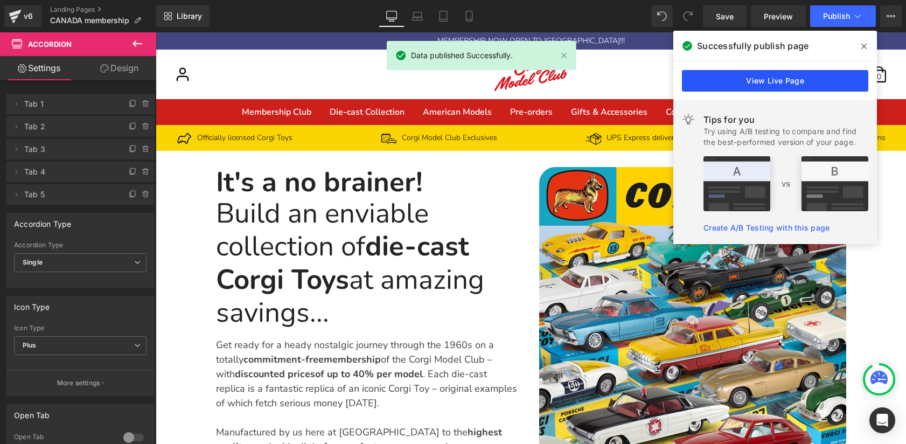
click at [712, 80] on link "View Live Page" at bounding box center [775, 81] width 186 height 22
